Goal: Check status: Check status

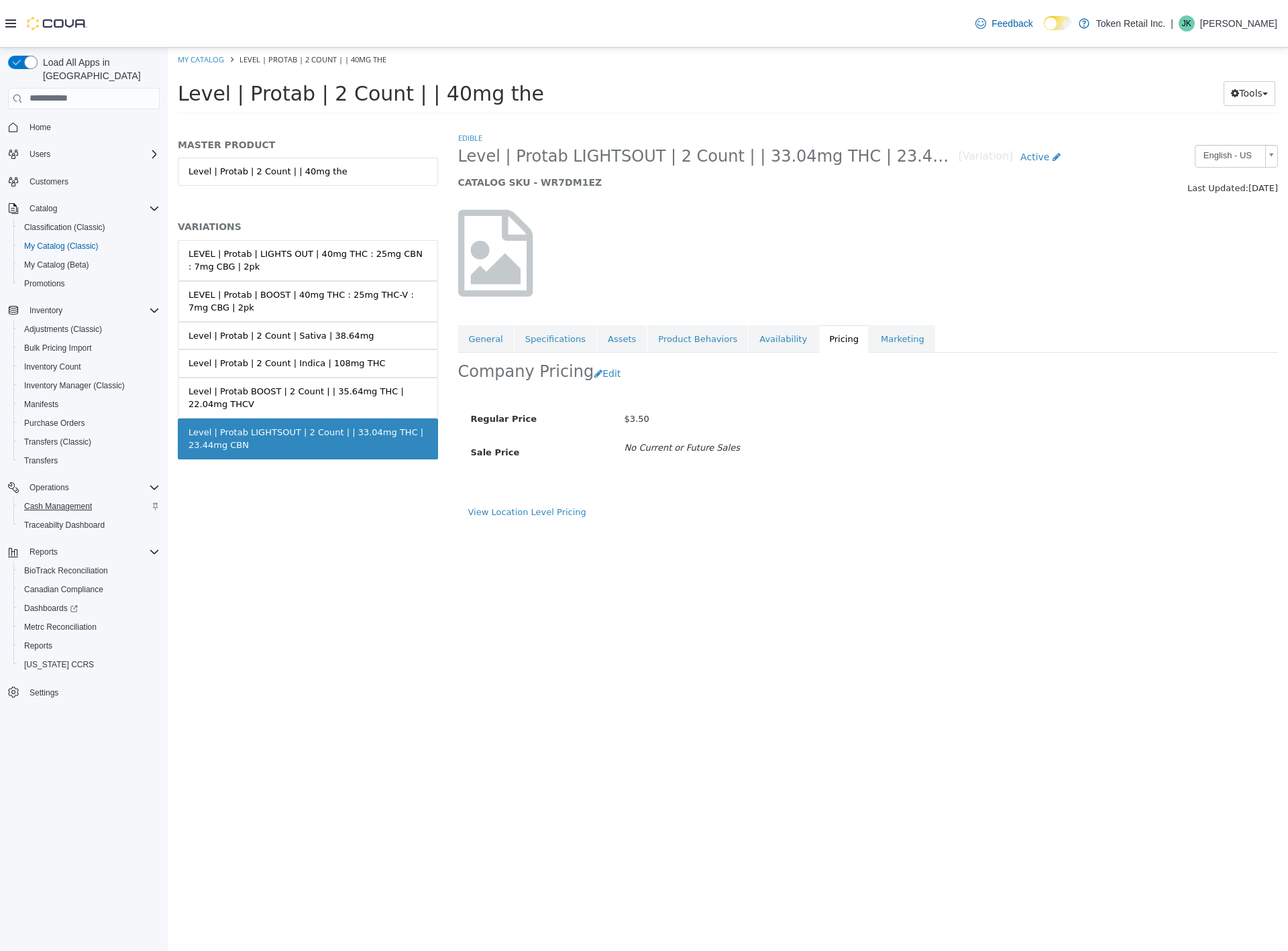
click at [60, 501] on span "Cash Management" at bounding box center [58, 506] width 68 height 11
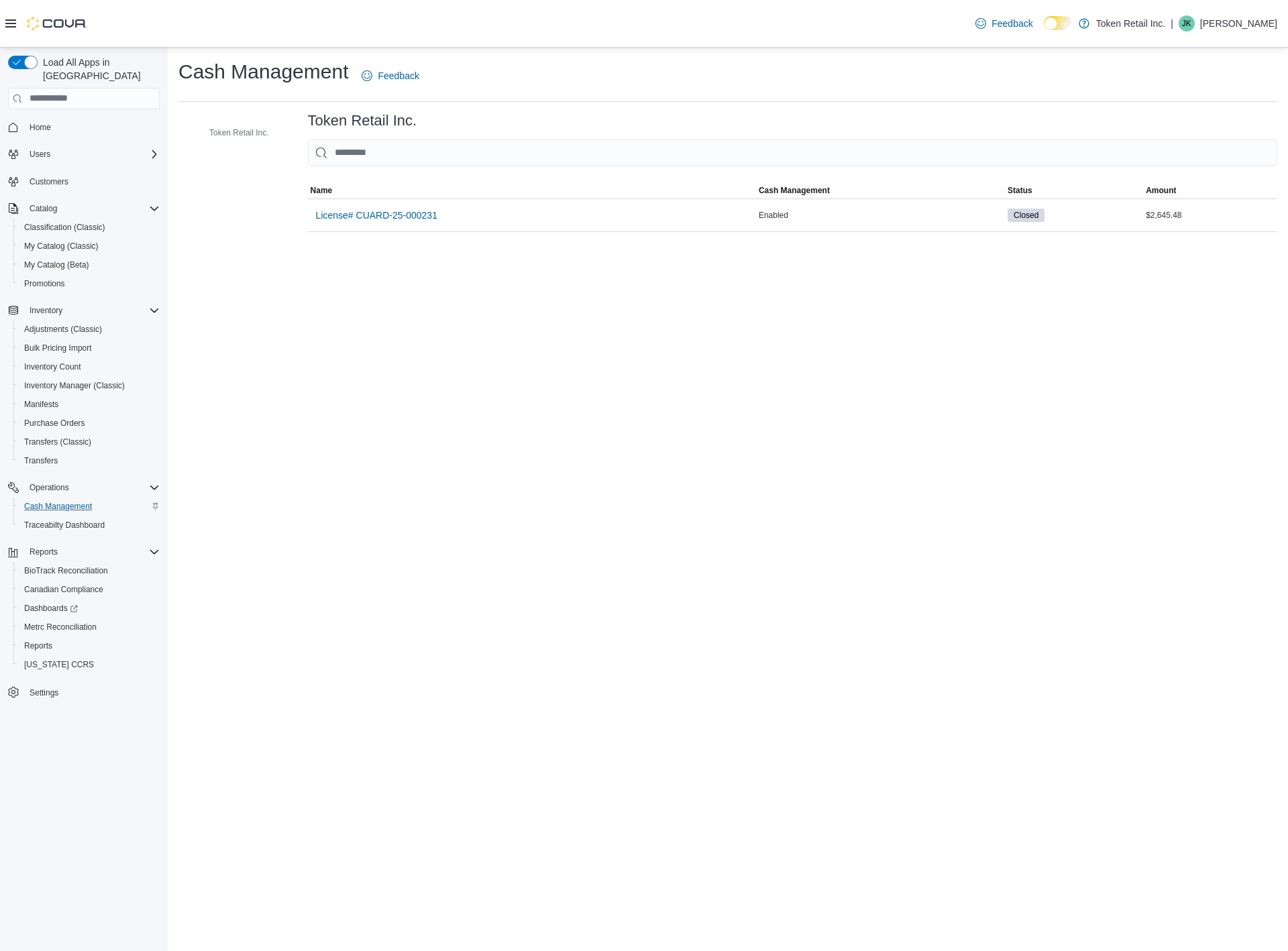
click at [374, 222] on span "License# CUARD-25-000231" at bounding box center [377, 215] width 121 height 27
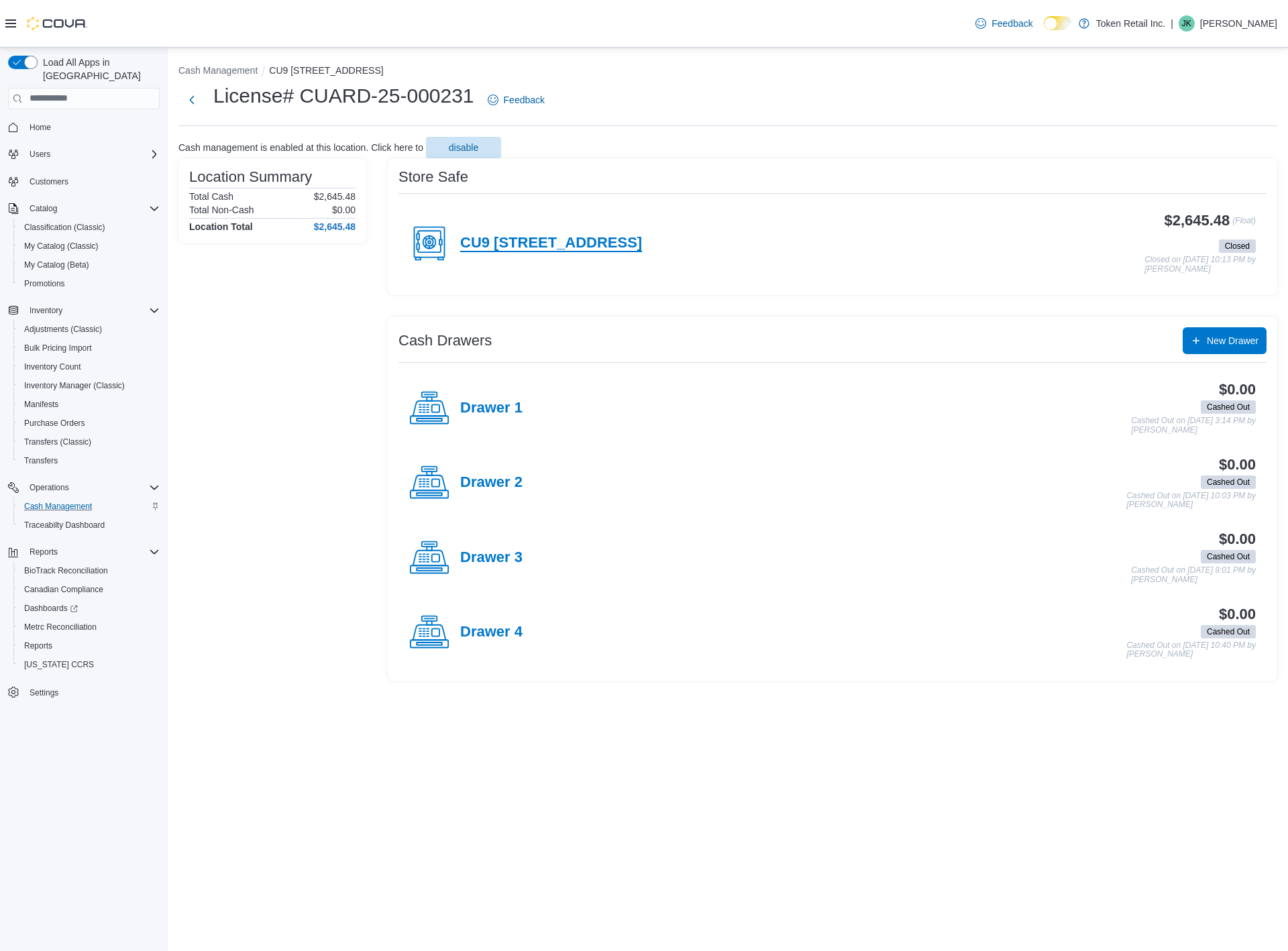
click at [508, 237] on h4 "CU9 [STREET_ADDRESS]" at bounding box center [550, 244] width 182 height 17
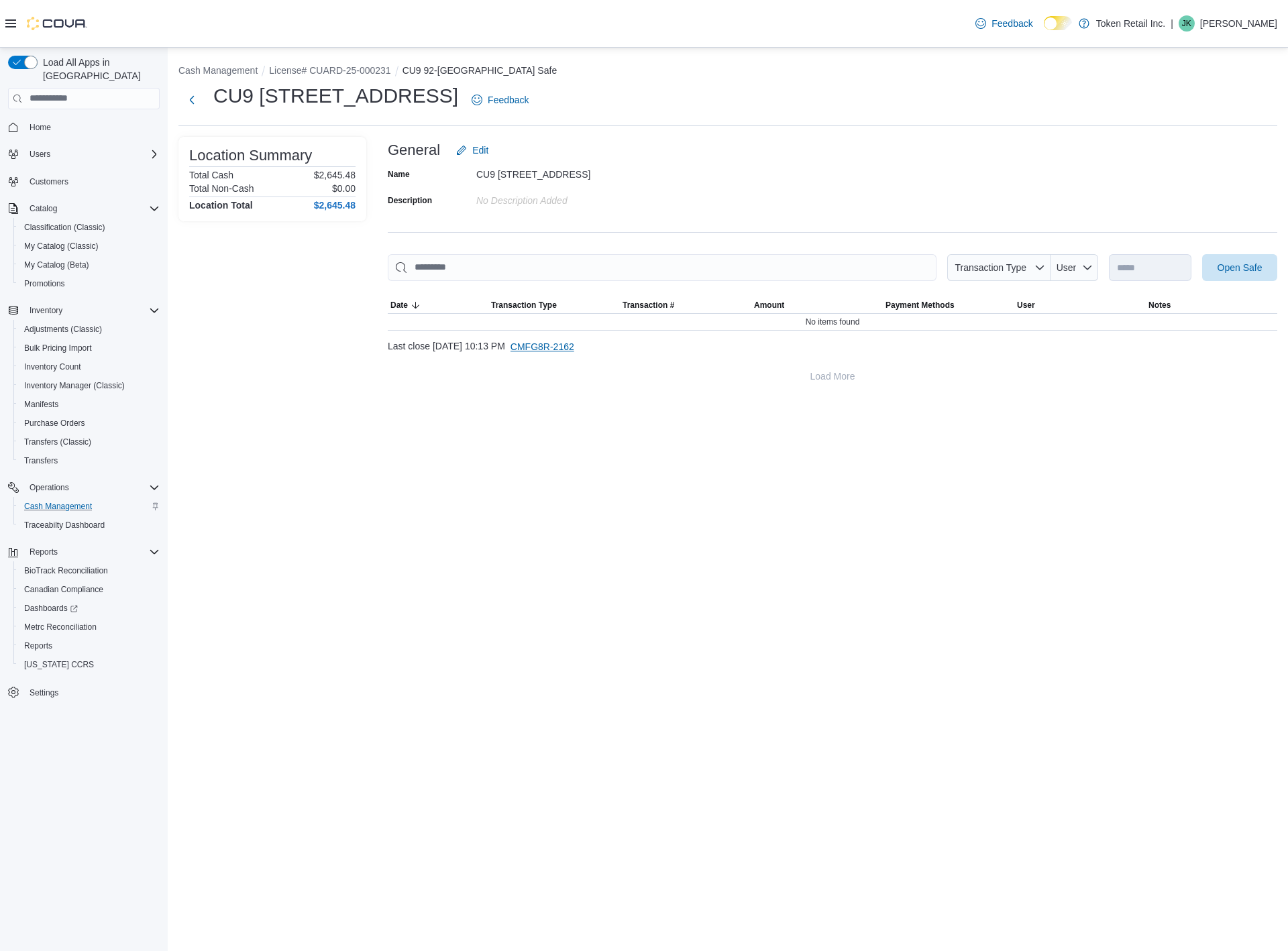
click at [574, 348] on span "CMFG8R-2162" at bounding box center [542, 347] width 64 height 13
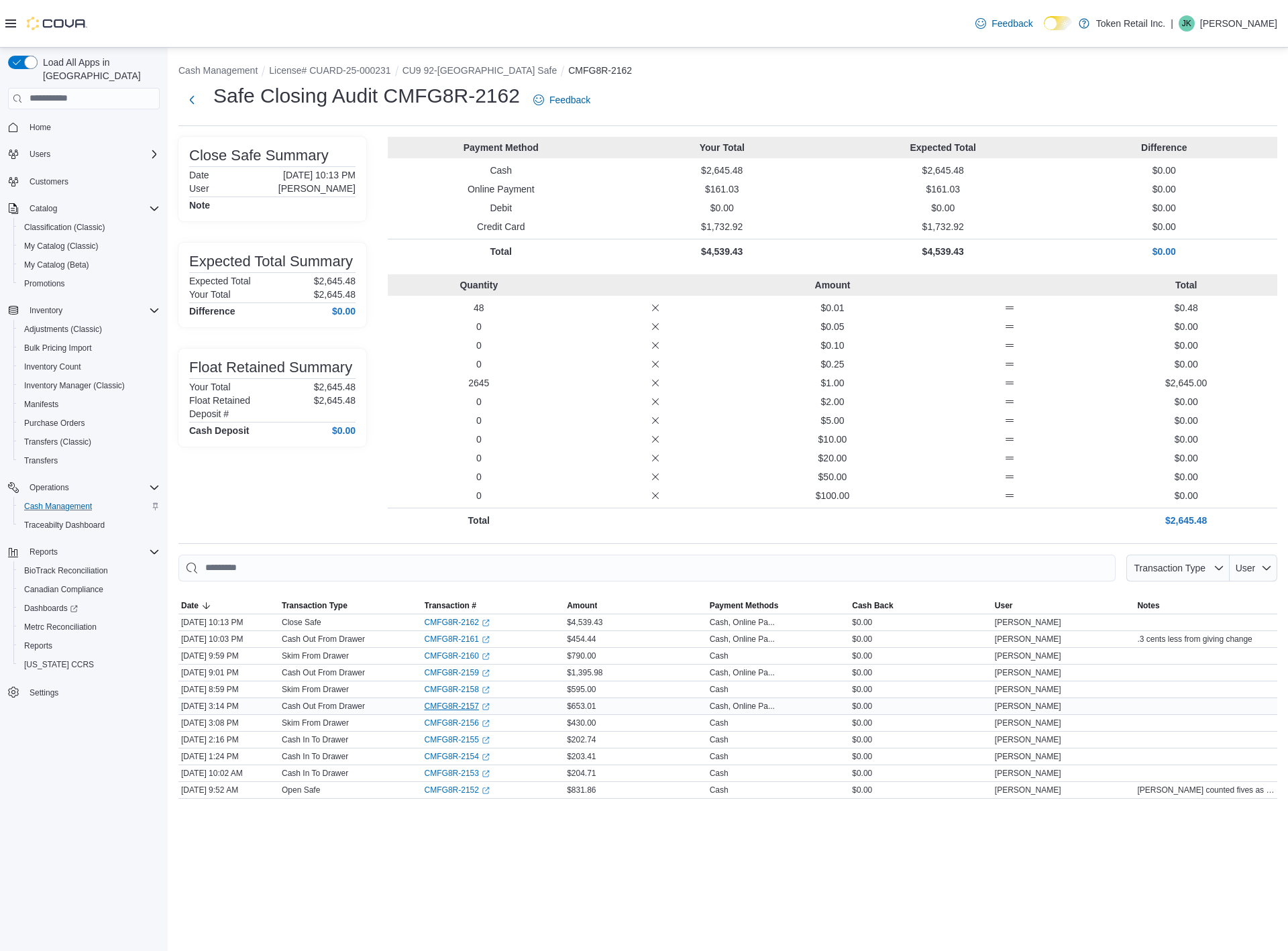
click at [454, 702] on link "CMFG8R-2157 (opens in a new tab or window)" at bounding box center [457, 707] width 65 height 11
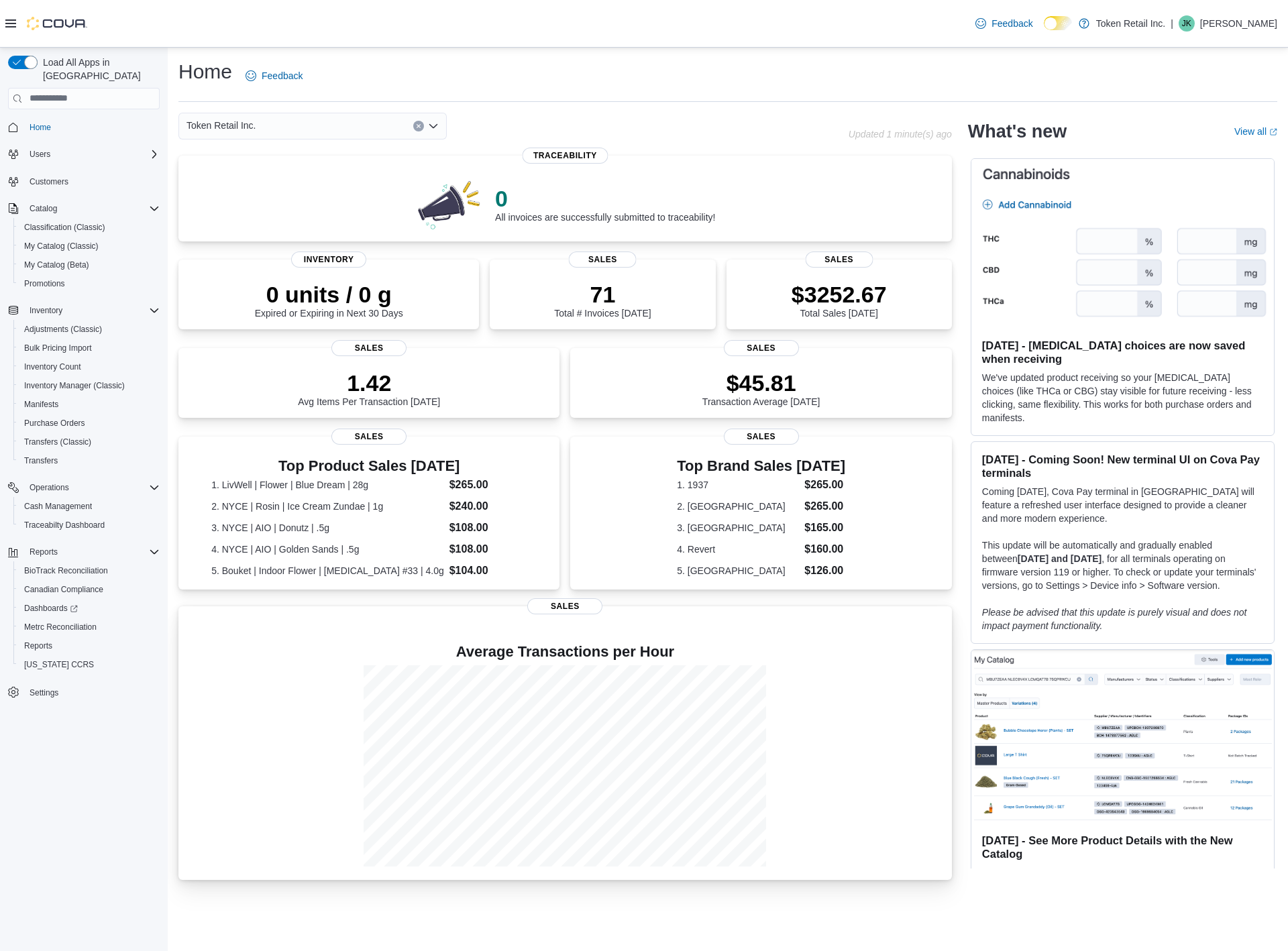
click at [800, 762] on div at bounding box center [565, 766] width 753 height 201
